Goal: Navigation & Orientation: Find specific page/section

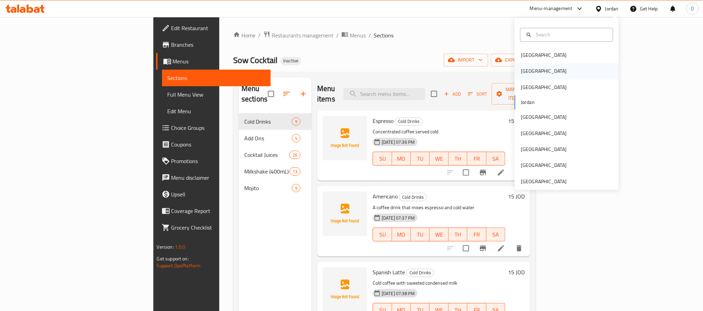
click at [552, 68] on div "[GEOGRAPHIC_DATA]" at bounding box center [566, 71] width 104 height 16
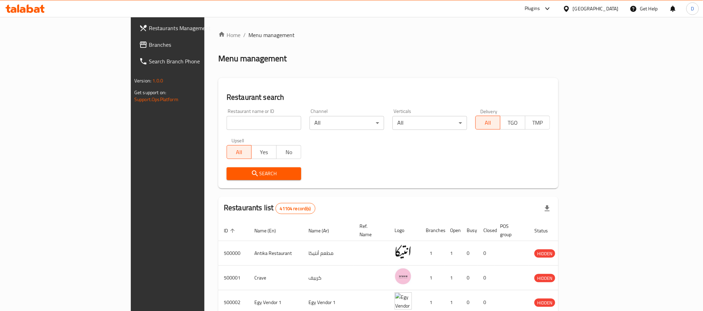
click at [540, 8] on div "Plugins" at bounding box center [531, 9] width 15 height 8
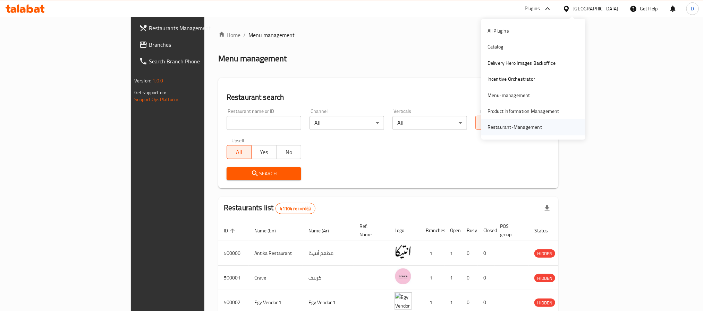
click at [542, 124] on div "Restaurant-Management" at bounding box center [515, 127] width 66 height 16
